Goal: Information Seeking & Learning: Learn about a topic

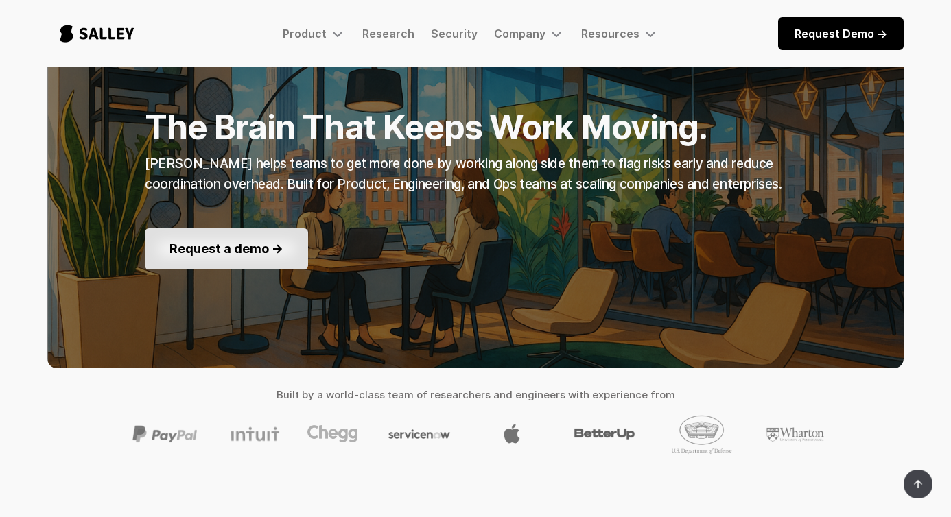
scroll to position [173, 0]
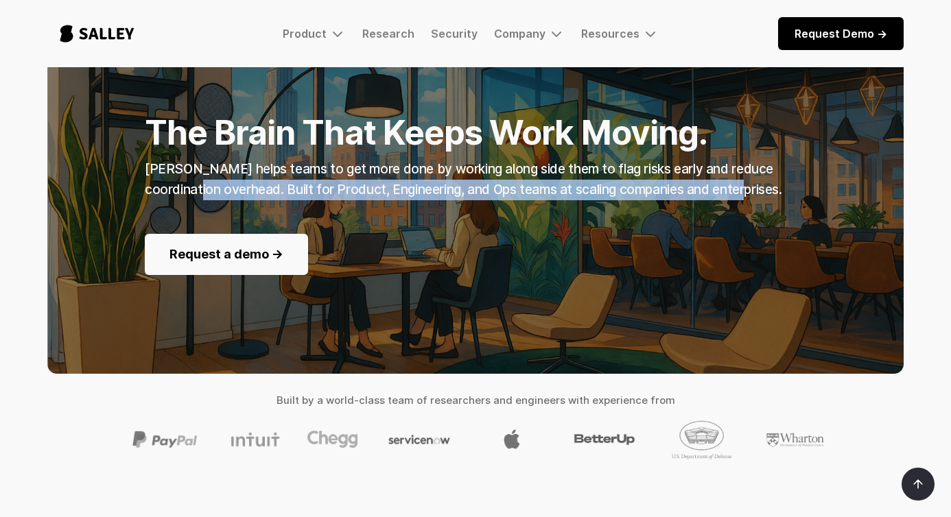
drag, startPoint x: 141, startPoint y: 193, endPoint x: 690, endPoint y: 192, distance: 548.8
click at [693, 191] on div "The Brain That Keeps Work Moving. [PERSON_NAME] helps teams to get more done by…" at bounding box center [475, 149] width 856 height 301
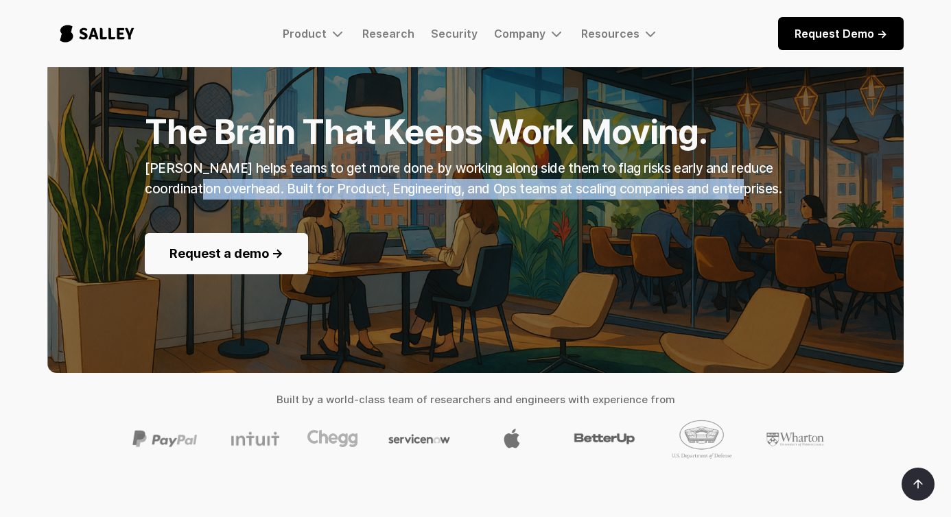
click at [572, 198] on div "[PERSON_NAME] helps teams to get more done by working along side them to flag r…" at bounding box center [475, 178] width 661 height 41
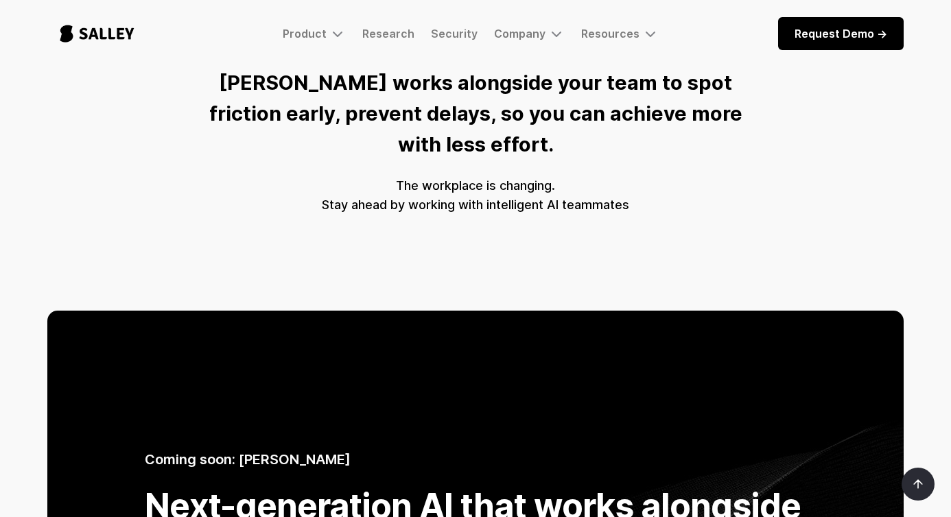
scroll to position [646, 0]
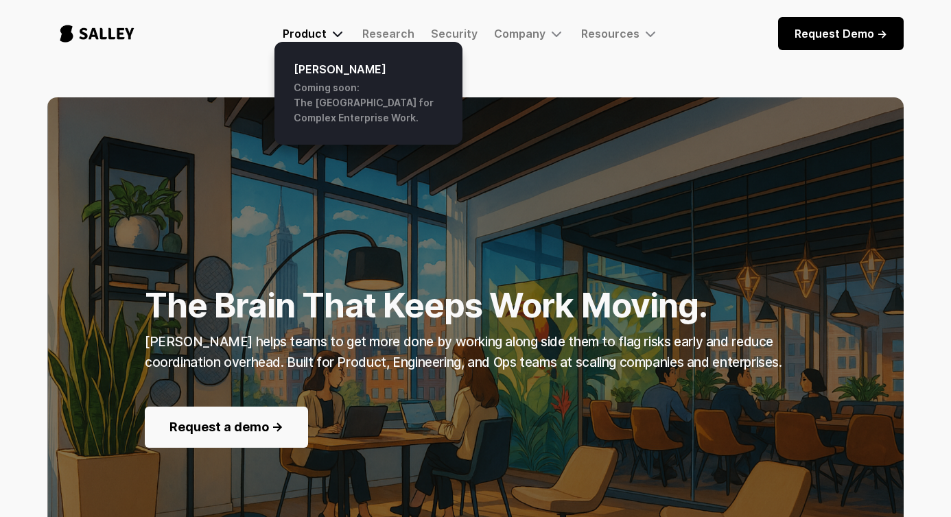
click at [318, 32] on div "Product" at bounding box center [305, 34] width 44 height 14
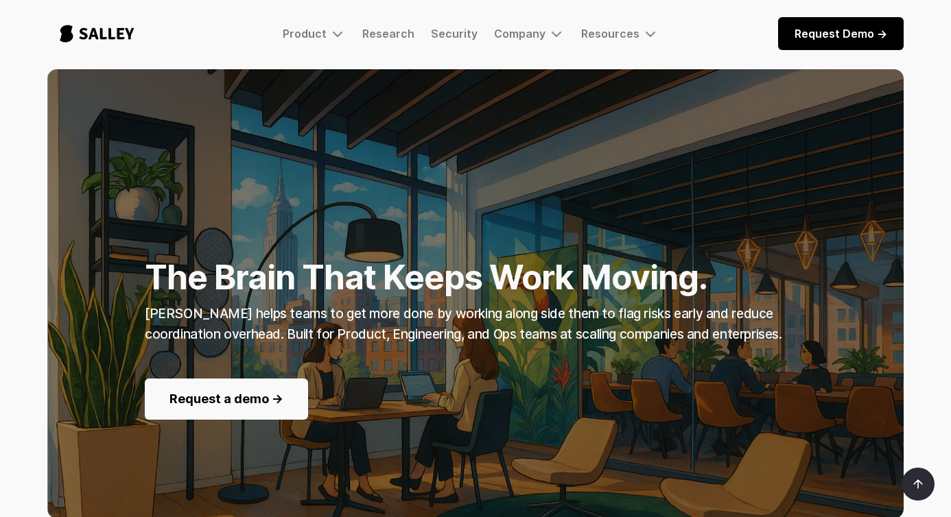
scroll to position [304, 0]
